Goal: Task Accomplishment & Management: Manage account settings

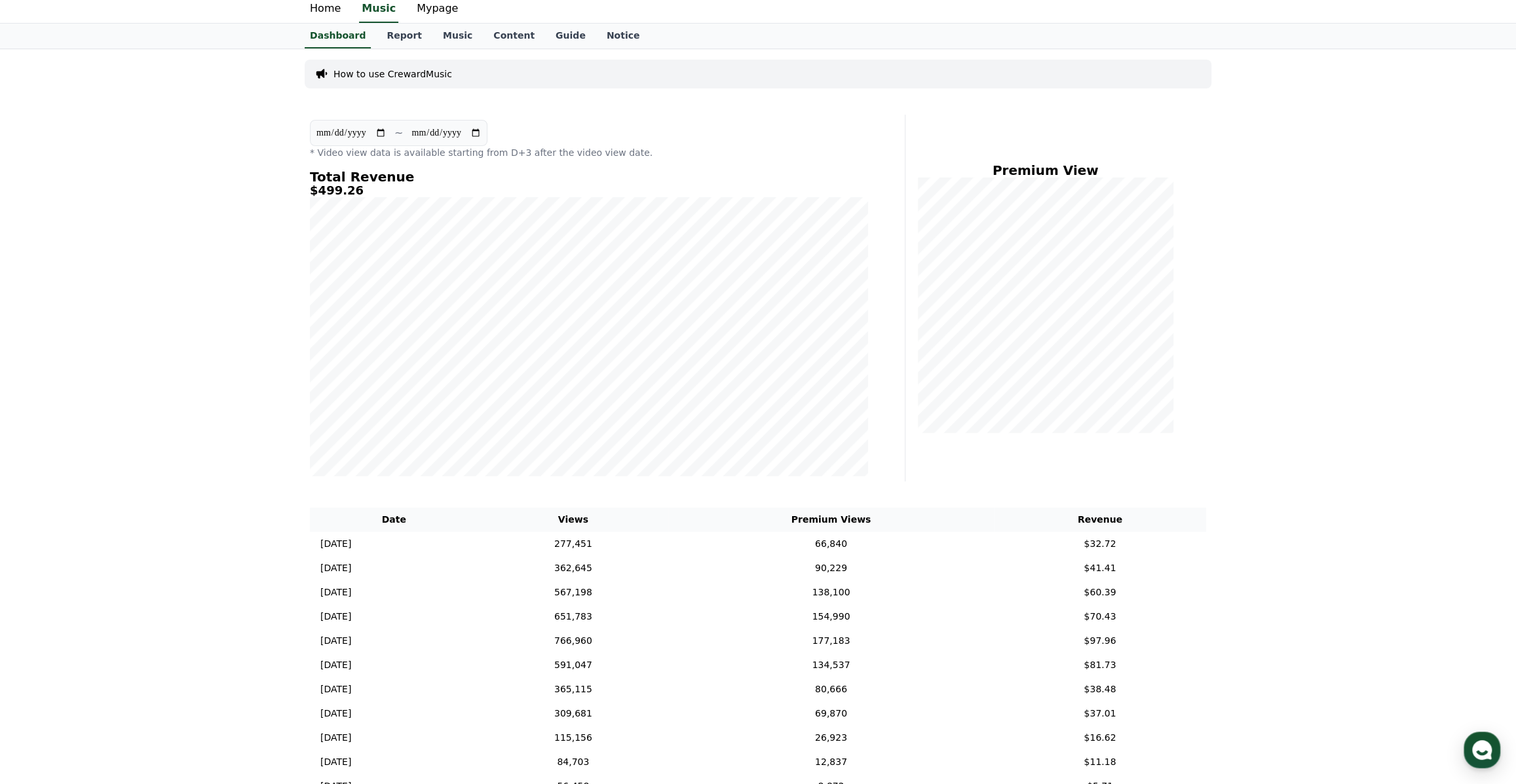
scroll to position [14, 0]
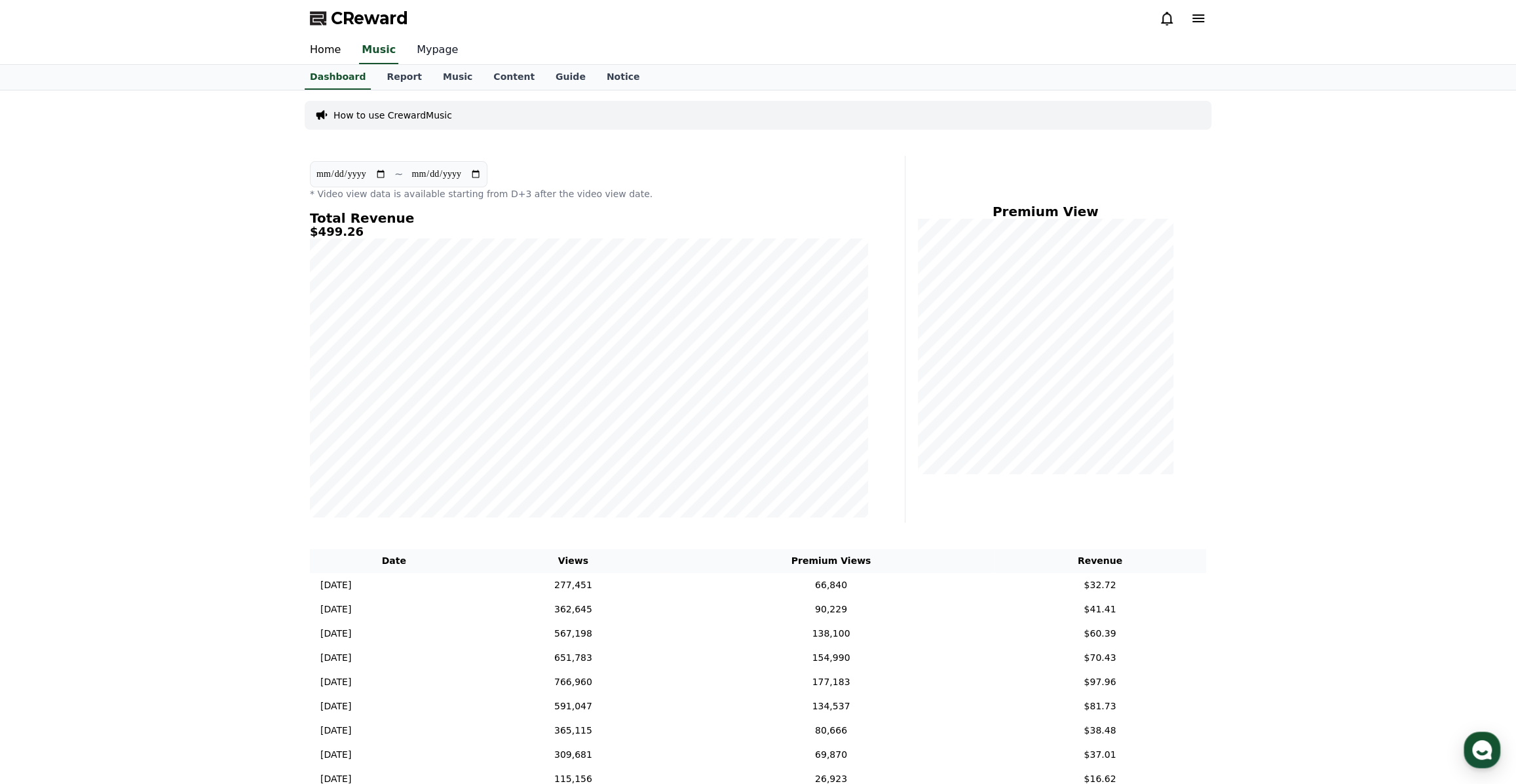
click at [436, 59] on link "Mypage" at bounding box center [437, 51] width 62 height 27
select select "**********"
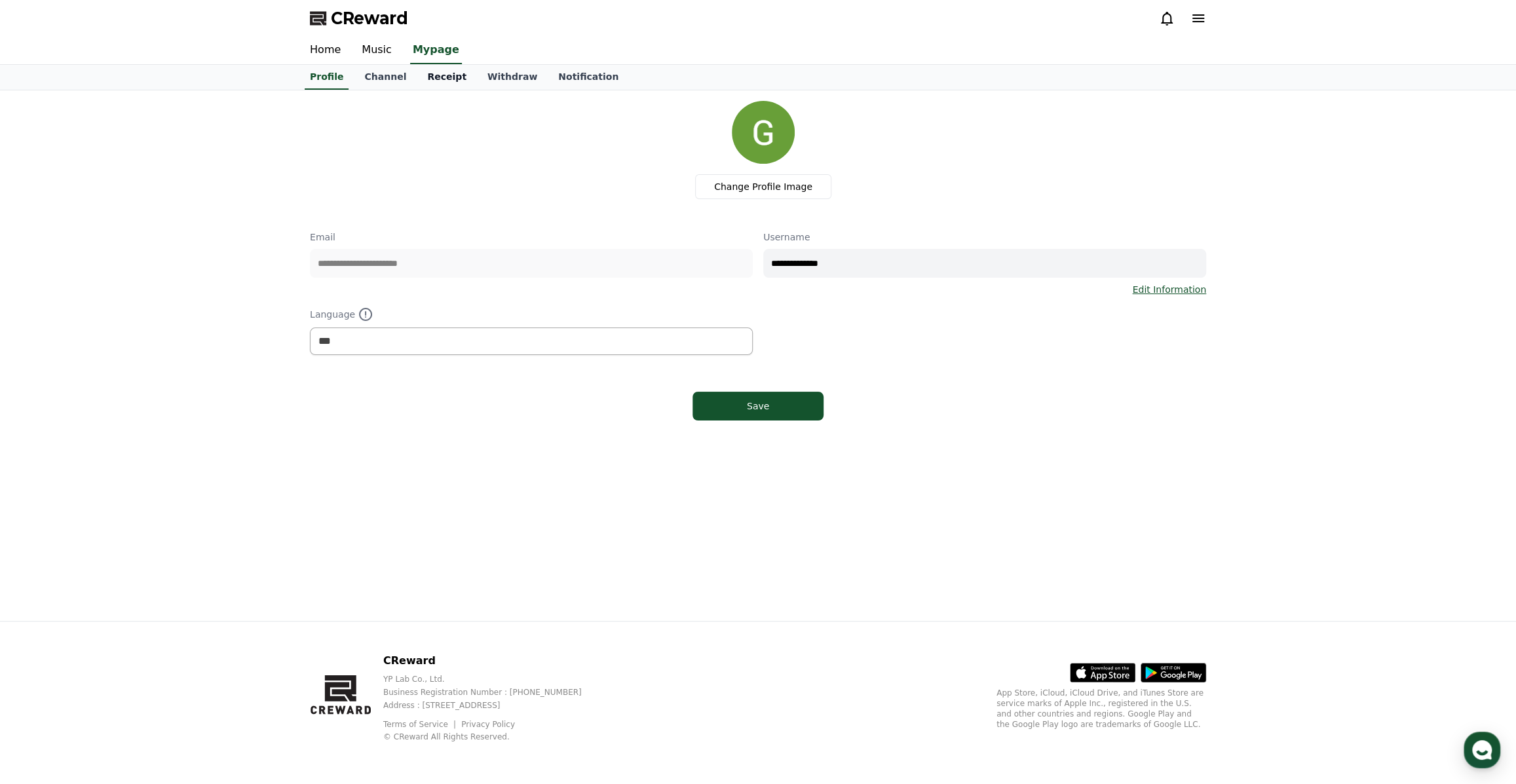
click at [426, 81] on link "Receipt" at bounding box center [447, 78] width 60 height 25
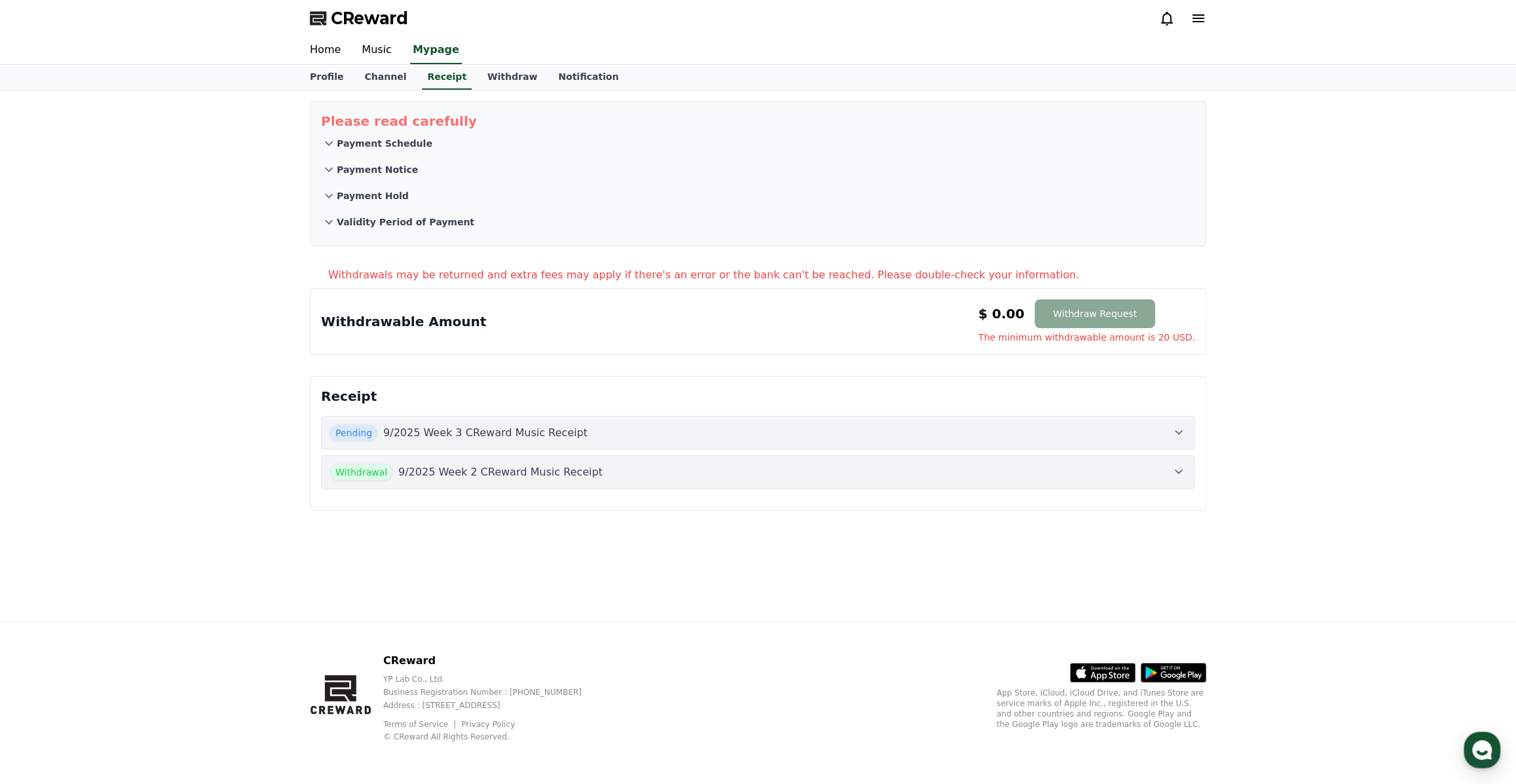
click at [1186, 468] on button "Withdrawal 9/2025 Week 2 CReward Music Receipt" at bounding box center [758, 472] width 874 height 34
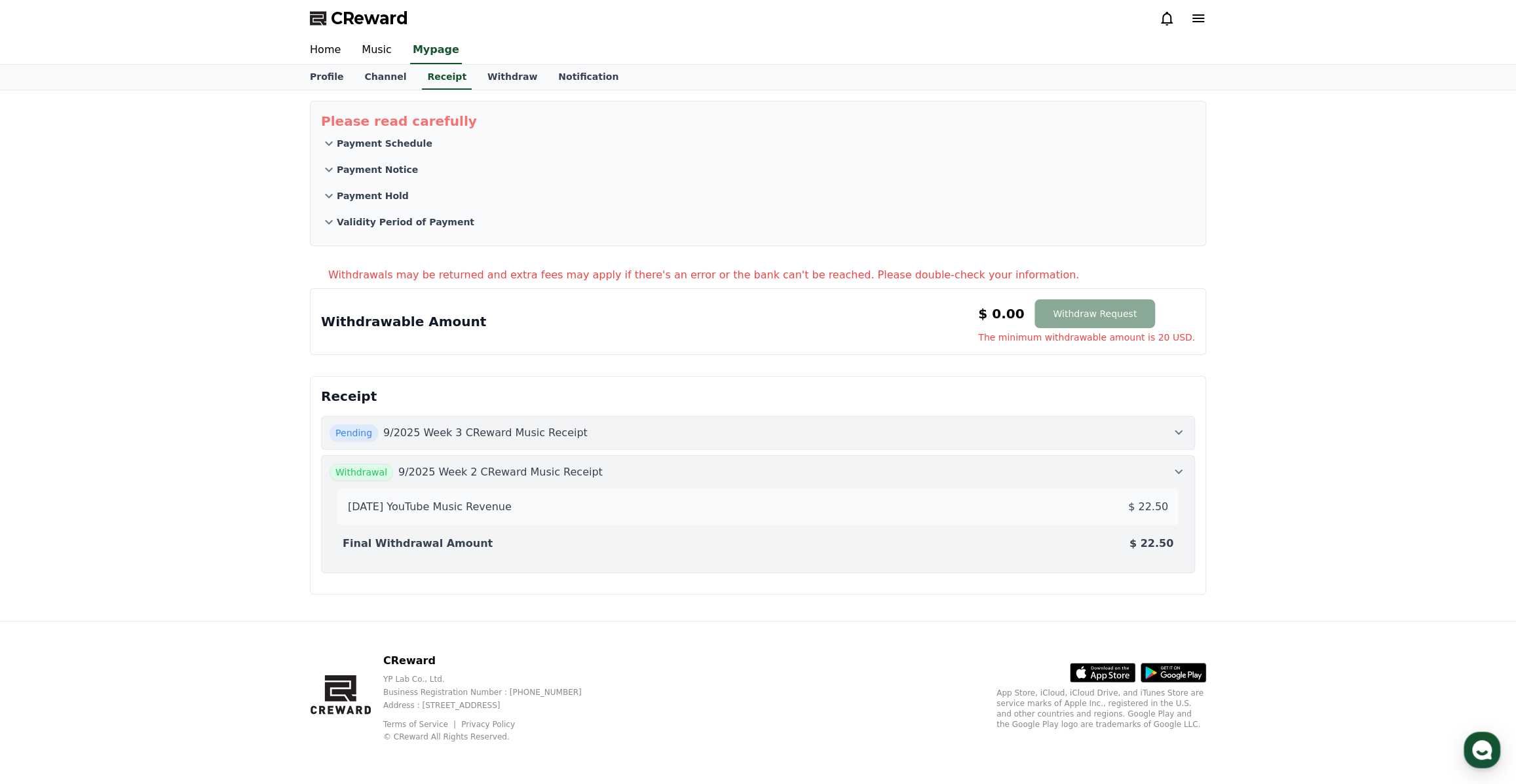
click at [1174, 440] on button "Pending 9/2025 Week 3 CReward Music Receipt" at bounding box center [758, 433] width 874 height 34
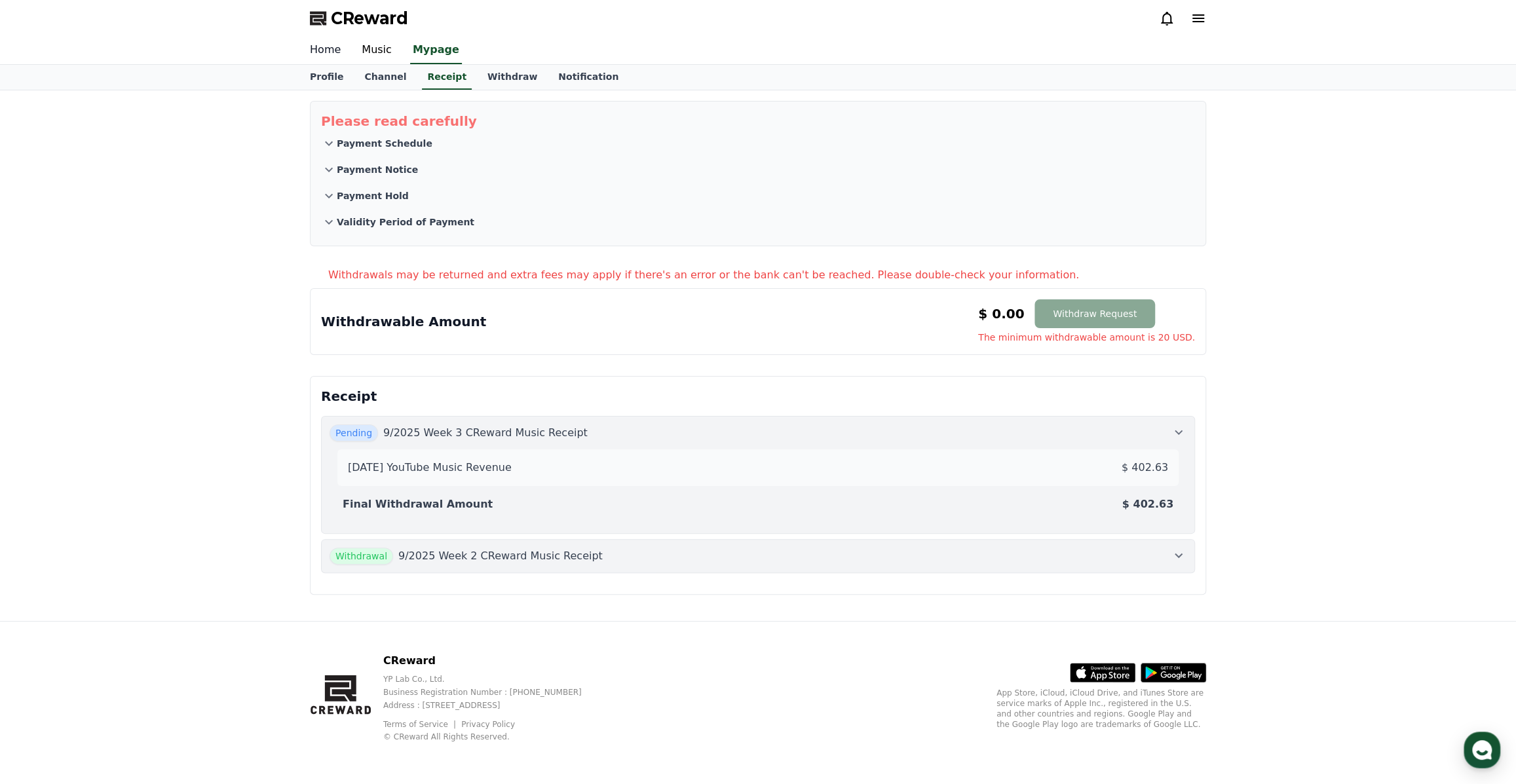
click at [335, 54] on link "Home" at bounding box center [325, 51] width 52 height 27
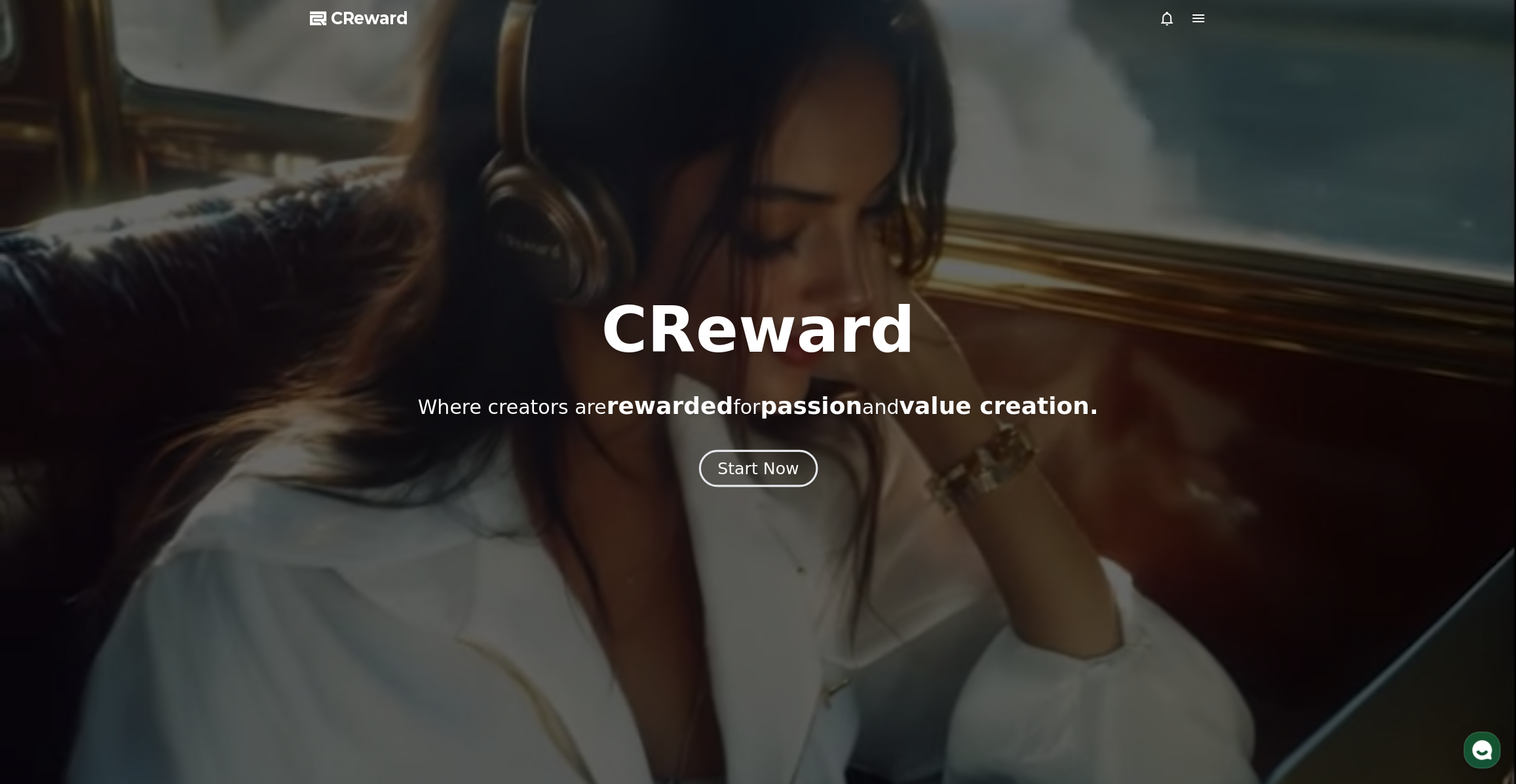
click at [757, 461] on div "Start Now" at bounding box center [757, 468] width 81 height 22
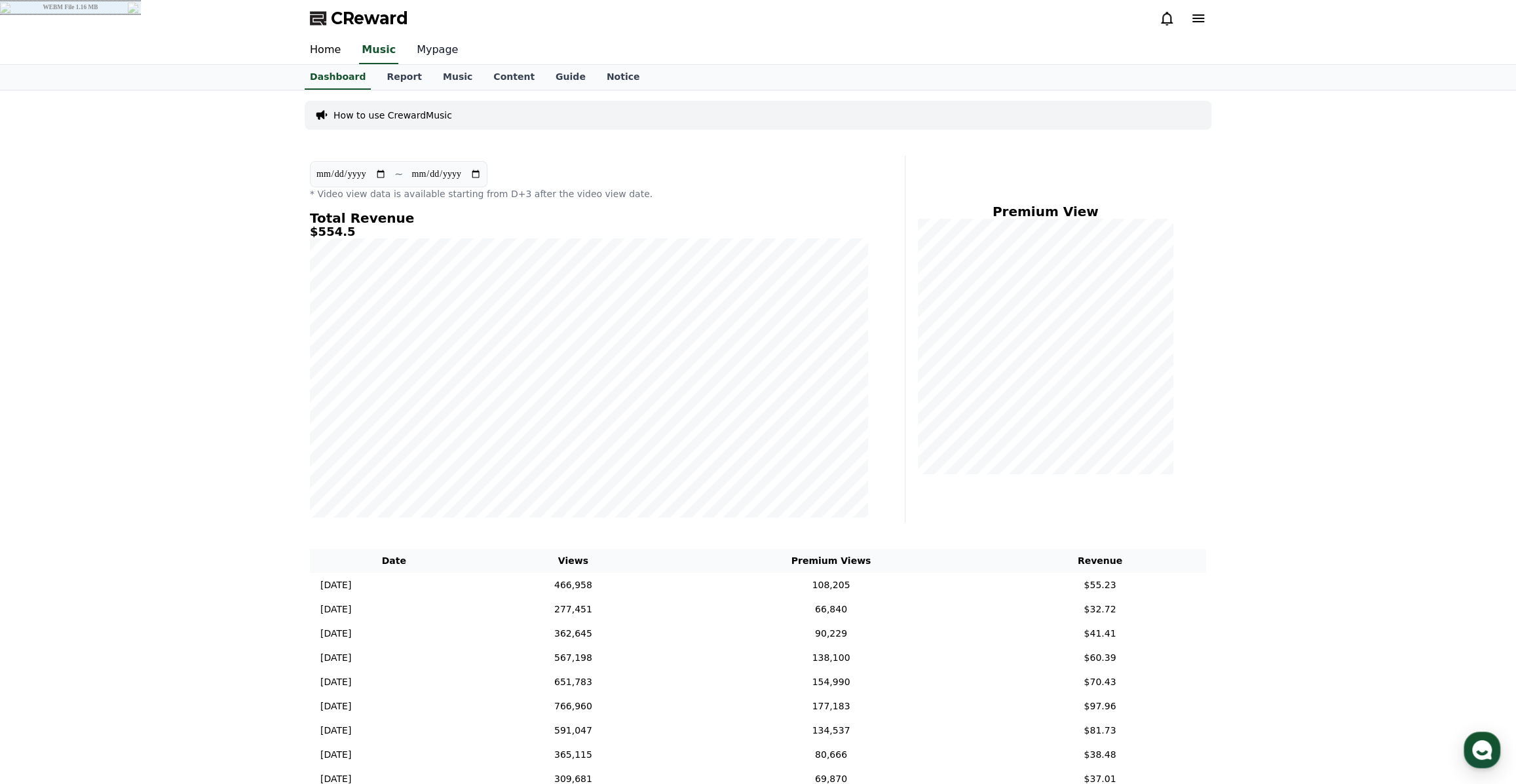
click at [440, 50] on link "Mypage" at bounding box center [437, 51] width 62 height 27
select select "**********"
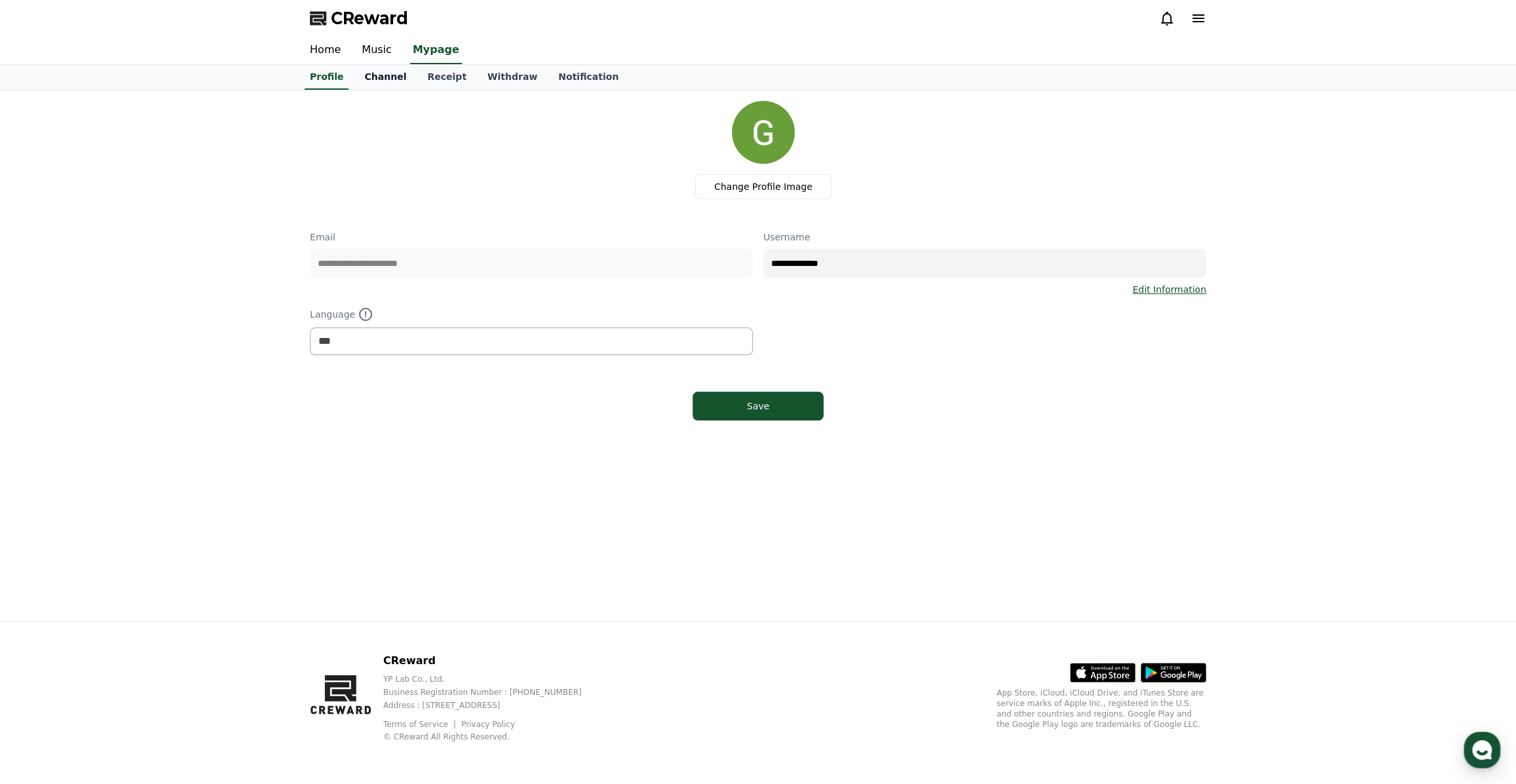
click at [388, 77] on link "Channel" at bounding box center [385, 78] width 63 height 25
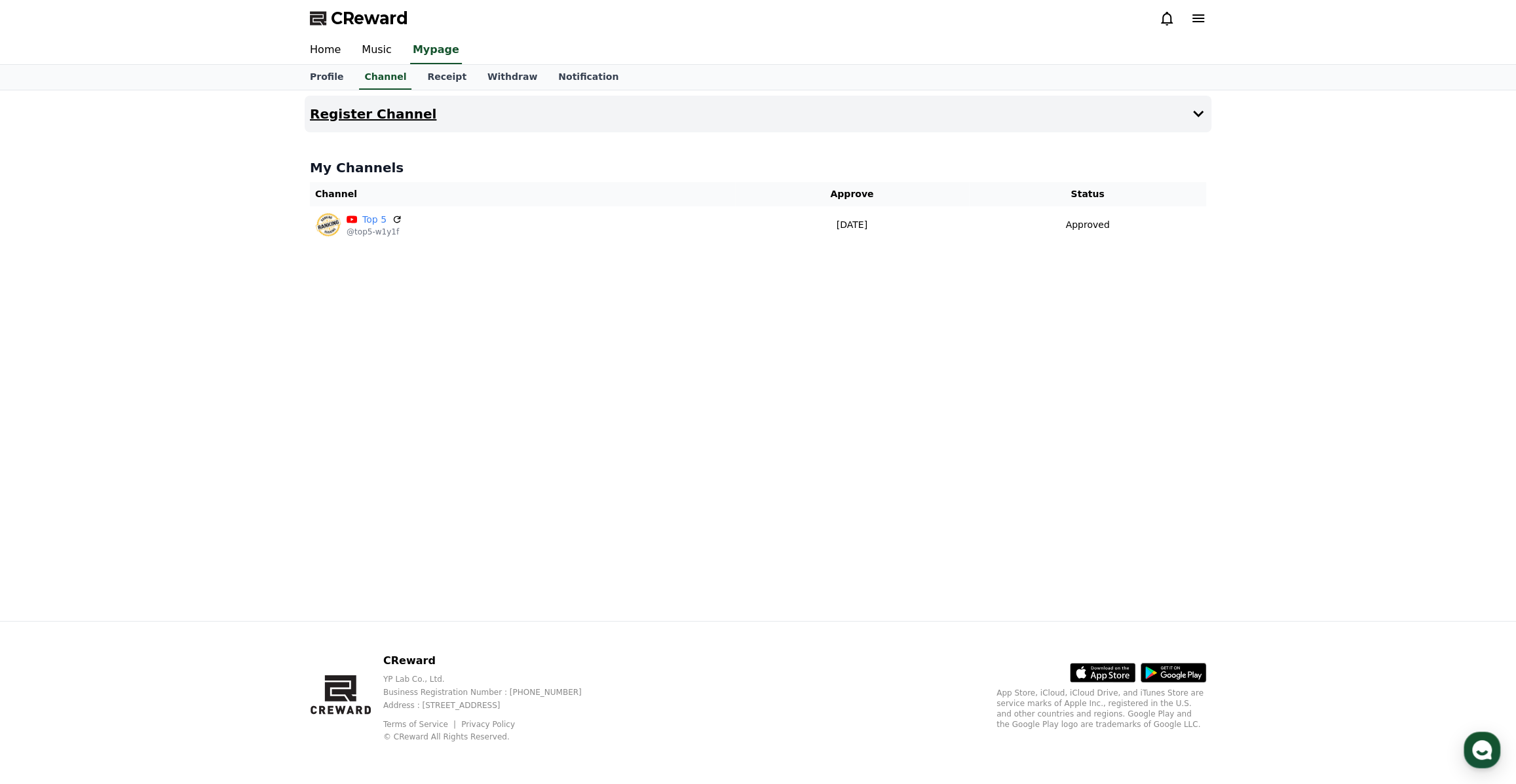
click at [1150, 116] on button "Register Channel" at bounding box center [758, 114] width 907 height 37
